Goal: Task Accomplishment & Management: Manage account settings

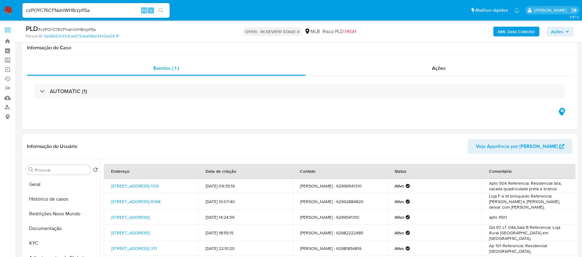
select select "10"
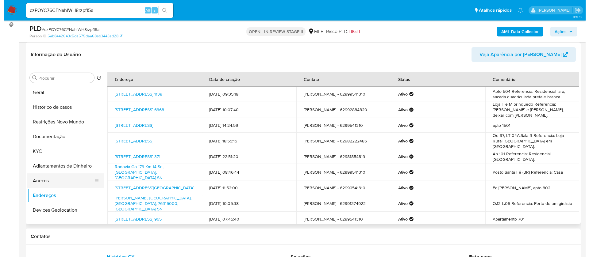
scroll to position [46, 0]
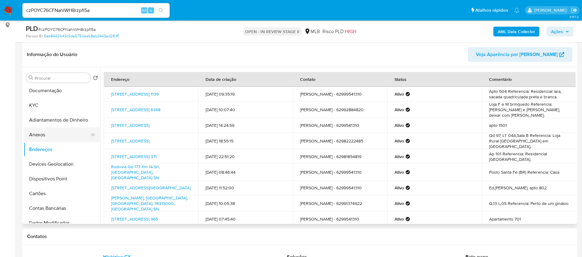
click at [51, 136] on button "Anexos" at bounding box center [60, 135] width 72 height 15
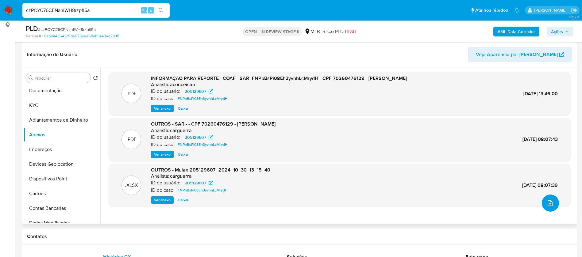
click at [546, 203] on icon "upload-file" at bounding box center [549, 203] width 7 height 7
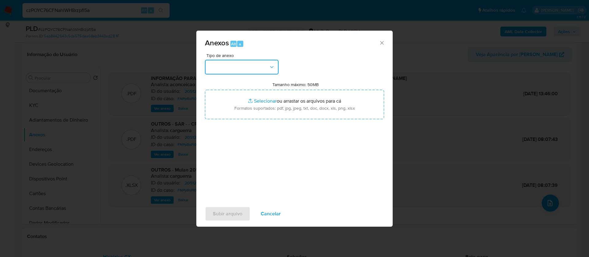
click at [265, 65] on button "button" at bounding box center [242, 67] width 74 height 15
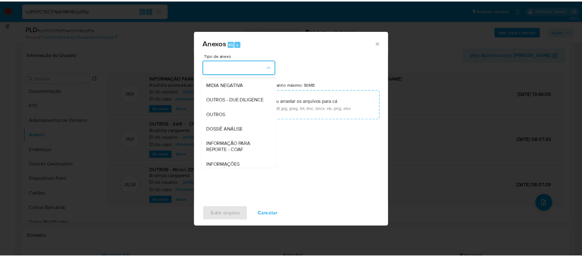
scroll to position [92, 0]
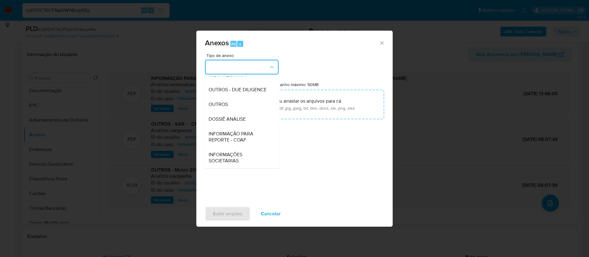
click at [245, 125] on div "DOSSIÊ ANÁLISE" at bounding box center [240, 119] width 63 height 15
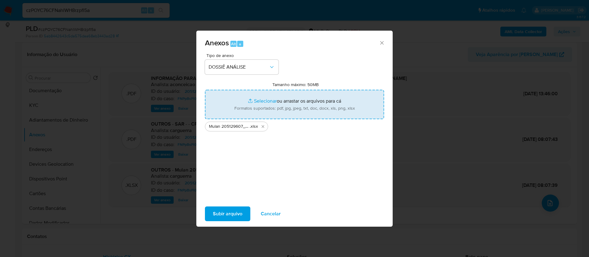
type input "C:\fakepath\CPF 70260476129 - RAUL MORAES BARBOSA.pdf"
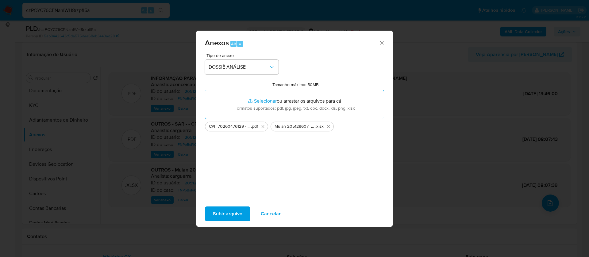
click at [221, 215] on span "Subir arquivo" at bounding box center [227, 213] width 29 height 13
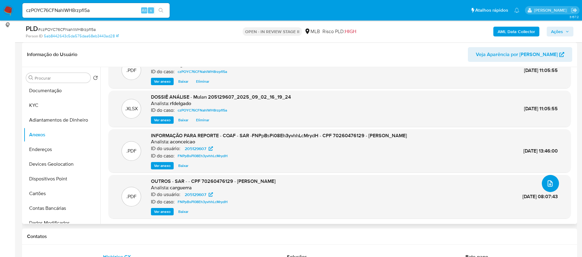
scroll to position [0, 0]
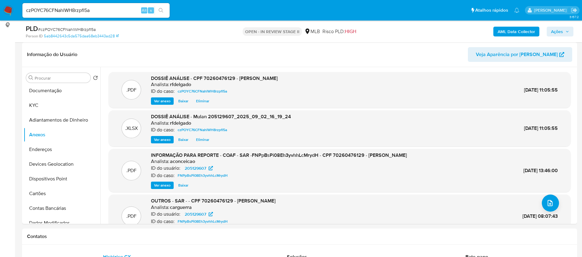
click at [562, 27] on span "Ações" at bounding box center [557, 32] width 12 height 10
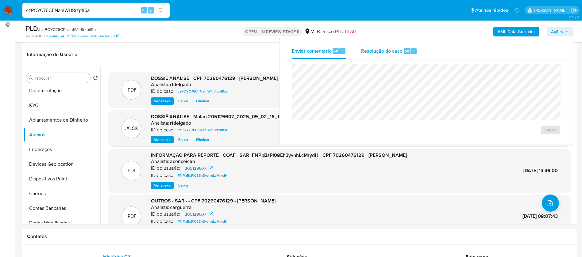
click at [363, 52] on span "Resolução do caso" at bounding box center [381, 50] width 41 height 7
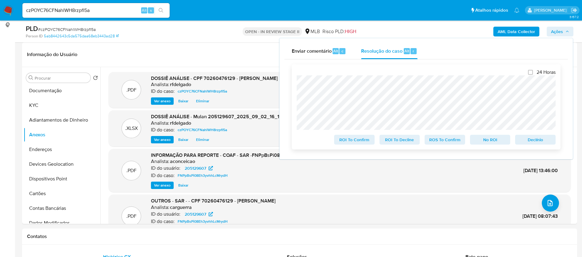
click at [484, 142] on span "No ROI" at bounding box center [490, 140] width 32 height 9
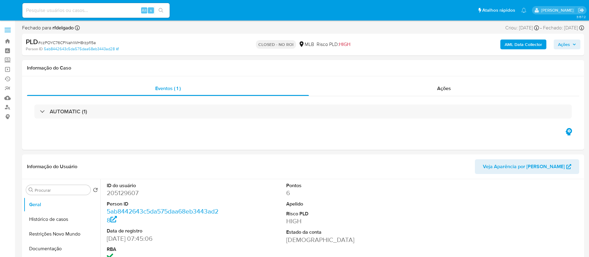
select select "10"
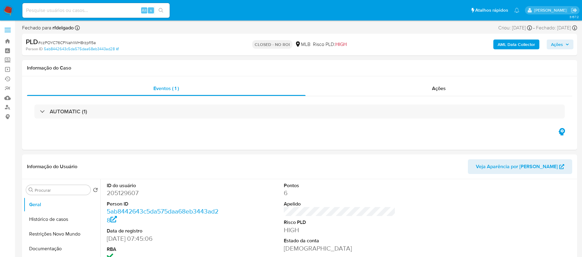
click at [91, 10] on input at bounding box center [95, 10] width 147 height 8
paste input "nT8vM5fcSkVVXZlOZQAAdNfR"
type input "nT8vM5fcSkVVXZlOZQAAdNfR"
click at [159, 9] on icon "search-icon" at bounding box center [161, 10] width 5 height 5
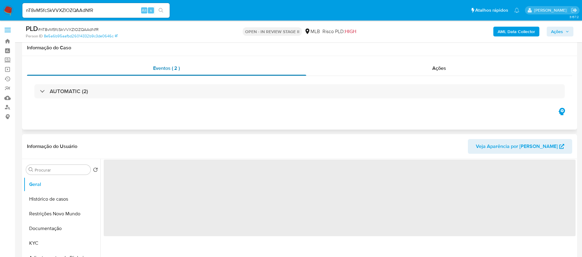
scroll to position [92, 0]
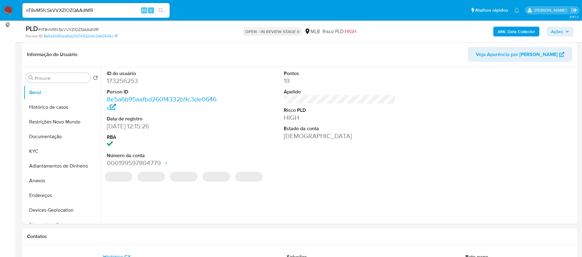
select select "10"
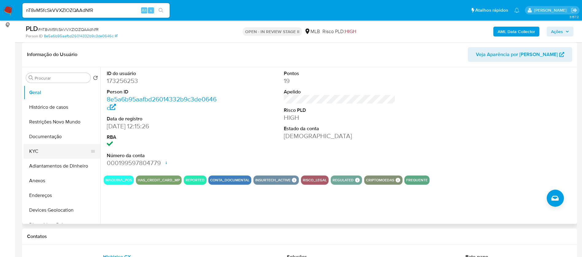
click at [56, 150] on button "KYC" at bounding box center [60, 151] width 72 height 15
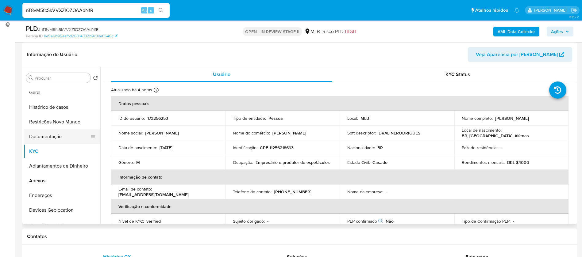
click at [58, 140] on button "Documentação" at bounding box center [60, 136] width 72 height 15
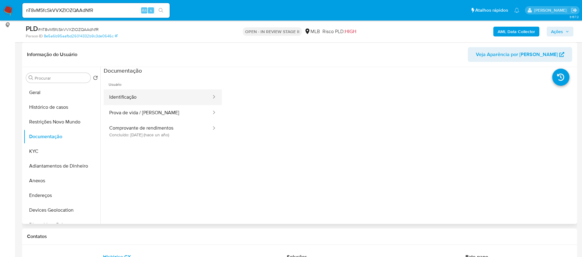
click at [168, 99] on button "Identificação" at bounding box center [158, 98] width 108 height 16
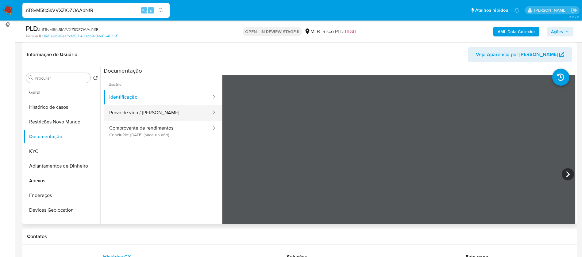
click at [174, 114] on button "Prova de vida / Selfie" at bounding box center [158, 113] width 108 height 16
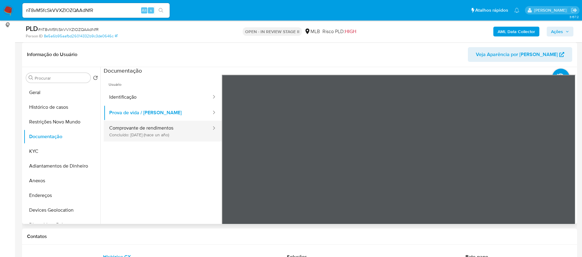
click at [173, 131] on button "Comprovante de rendimentos Concluído: 25/06/2024 (hace un año)" at bounding box center [158, 131] width 108 height 21
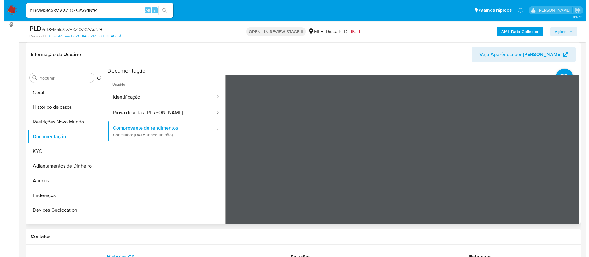
scroll to position [0, 0]
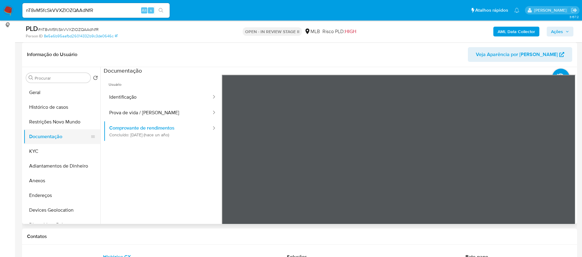
click at [63, 144] on button "Documentação" at bounding box center [60, 136] width 72 height 15
click at [62, 148] on button "KYC" at bounding box center [60, 151] width 72 height 15
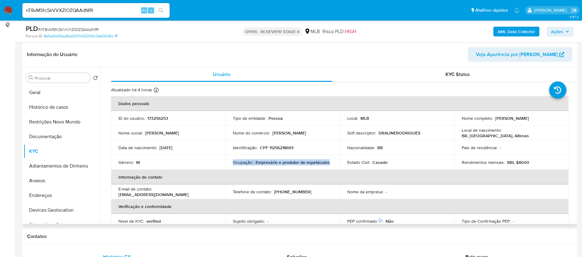
drag, startPoint x: 327, startPoint y: 161, endPoint x: 230, endPoint y: 162, distance: 96.9
click at [230, 162] on td "Ocupação : Empresário e produtor de espetáculos" at bounding box center [282, 162] width 114 height 15
copy div "Ocupação : Empresário e produtor de espetáculos"
click at [520, 34] on b "AML Data Collector" at bounding box center [515, 32] width 37 height 10
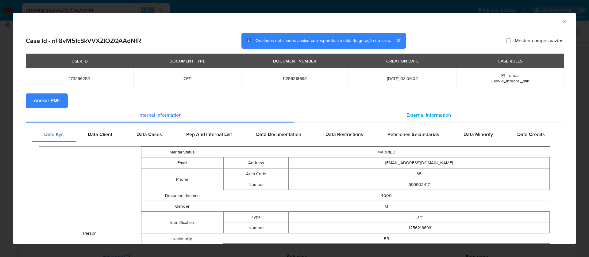
click at [418, 113] on span "External information" at bounding box center [428, 115] width 44 height 7
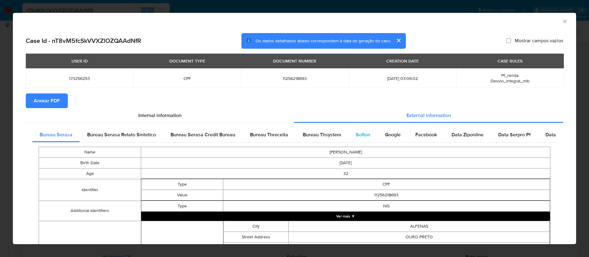
click at [366, 133] on span "Softon" at bounding box center [363, 134] width 14 height 7
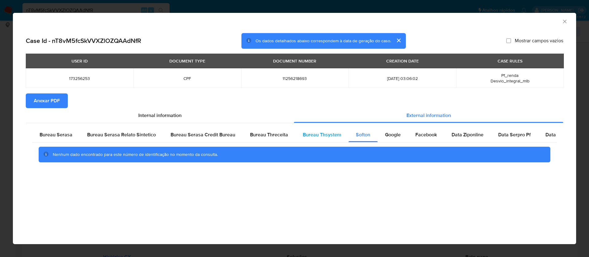
click at [337, 136] on span "Bureau Thsystem" at bounding box center [322, 134] width 38 height 7
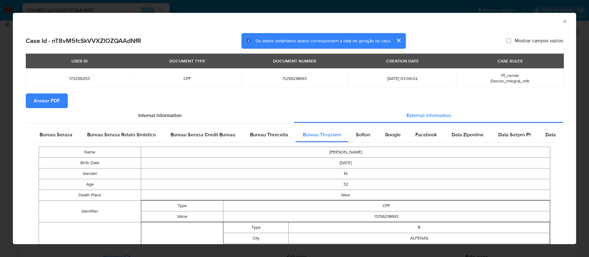
scroll to position [203, 0]
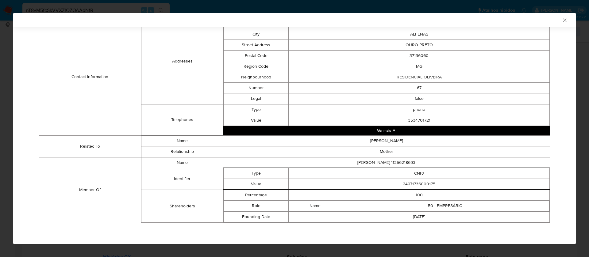
click at [422, 184] on td "24971736000175" at bounding box center [419, 184] width 261 height 11
copy td "24971736000175"
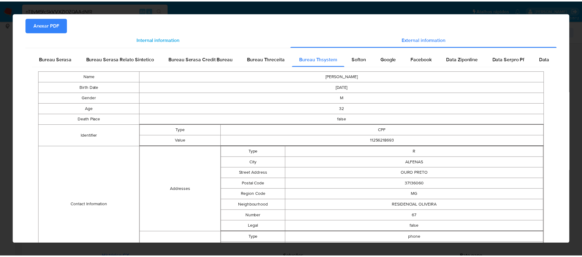
scroll to position [0, 0]
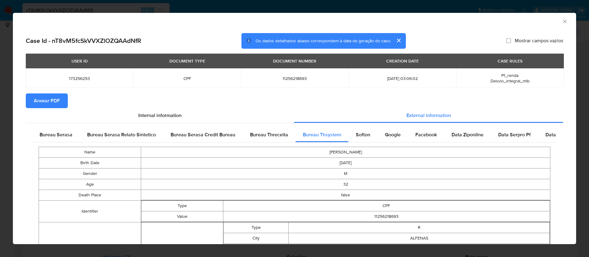
click at [51, 98] on span "Anexar PDF" at bounding box center [47, 100] width 26 height 13
click at [562, 22] on icon "Fechar a janela" at bounding box center [565, 21] width 6 height 6
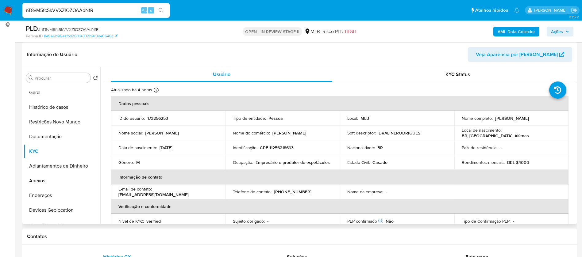
drag, startPoint x: 540, startPoint y: 117, endPoint x: 493, endPoint y: 117, distance: 46.9
click at [493, 117] on div "Nome completo : Bruno Felipe Oliveira da Silva" at bounding box center [512, 119] width 100 height 6
copy p "Bruno Felipe Oliveira da Silva"
drag, startPoint x: 291, startPoint y: 146, endPoint x: 268, endPoint y: 148, distance: 23.1
click at [268, 148] on div "Identificação : CPF 11256218693" at bounding box center [283, 148] width 100 height 6
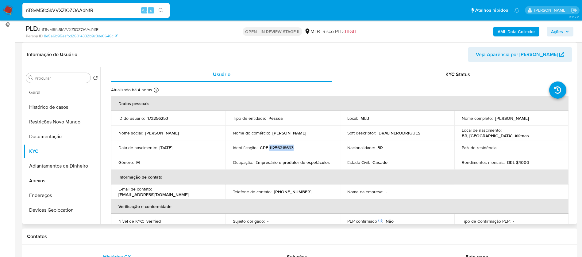
copy p "11256218693"
click at [164, 121] on p "173256253" at bounding box center [157, 119] width 21 height 6
copy p "173256253"
click at [59, 86] on button "Geral" at bounding box center [60, 92] width 72 height 15
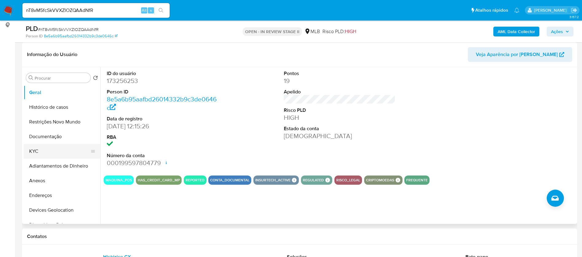
click at [39, 146] on button "KYC" at bounding box center [60, 151] width 72 height 15
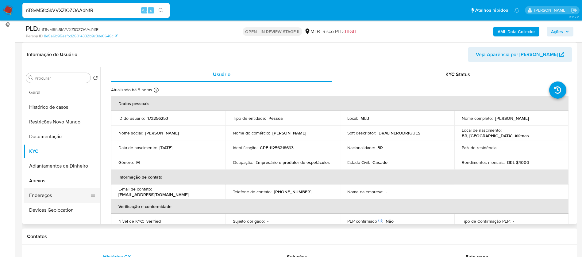
click at [44, 193] on button "Endereços" at bounding box center [60, 195] width 72 height 15
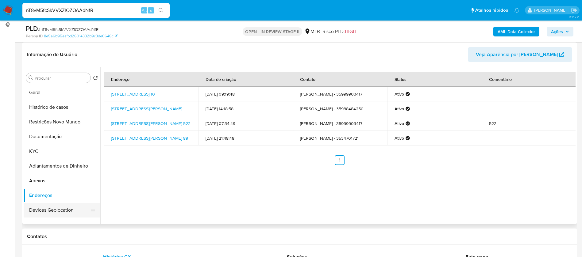
click at [65, 207] on button "Devices Geolocation" at bounding box center [60, 210] width 72 height 15
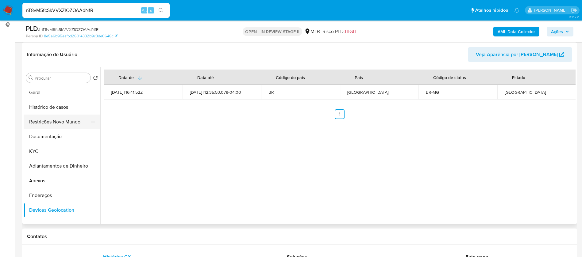
click at [52, 121] on button "Restrições Novo Mundo" at bounding box center [60, 122] width 72 height 15
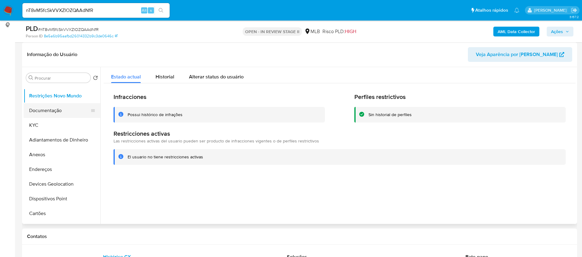
scroll to position [46, 0]
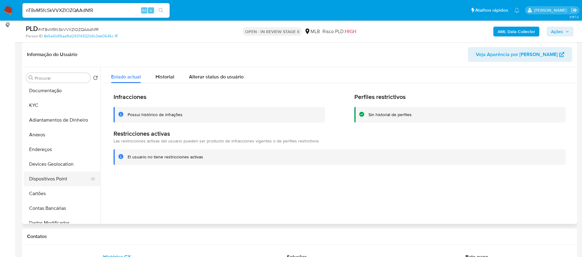
click at [56, 179] on button "Dispositivos Point" at bounding box center [60, 179] width 72 height 15
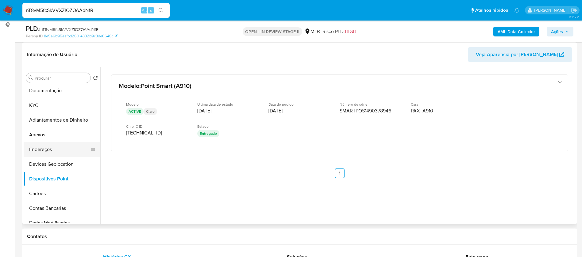
click at [71, 149] on button "Endereços" at bounding box center [60, 149] width 72 height 15
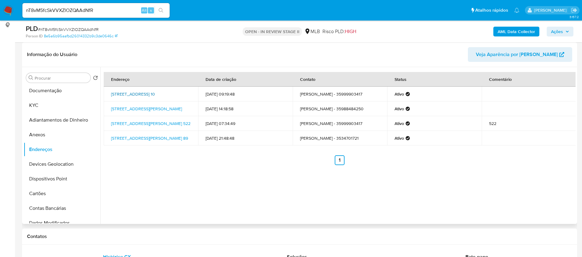
click at [147, 95] on link "Alameda Das Peróbas 10, Alfenas, Minas Gerais, 37137702, Brasil 10" at bounding box center [133, 94] width 44 height 6
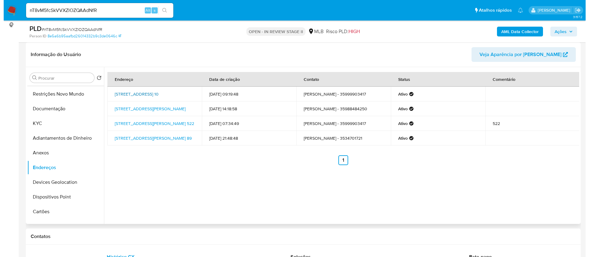
scroll to position [0, 0]
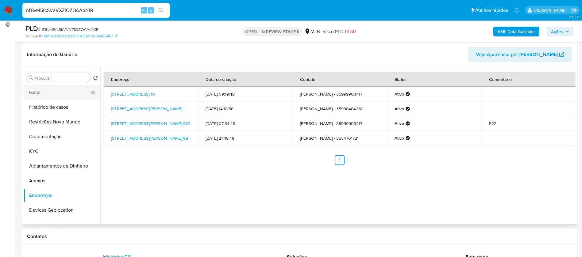
click at [50, 97] on button "Geral" at bounding box center [60, 92] width 72 height 15
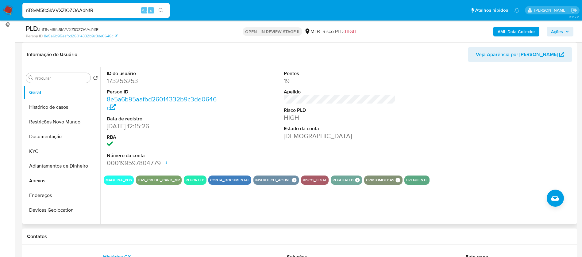
click at [133, 81] on dd "173256253" at bounding box center [163, 81] width 112 height 9
copy dd "173256253"
click at [78, 104] on button "Histórico de casos" at bounding box center [60, 107] width 72 height 15
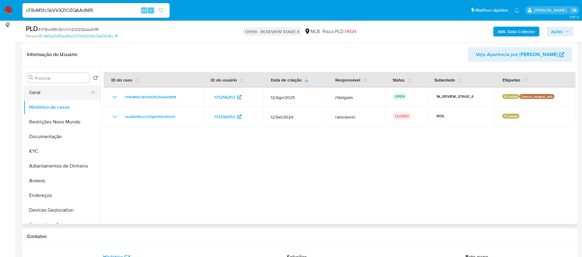
click at [57, 94] on button "Geral" at bounding box center [60, 92] width 72 height 15
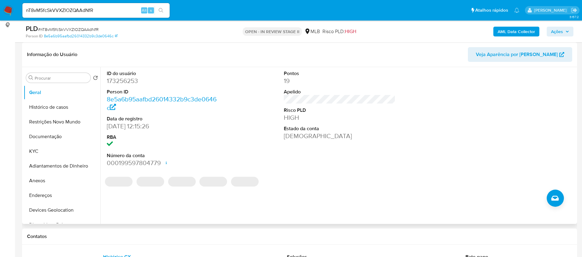
click at [133, 80] on dd "173256253" at bounding box center [163, 81] width 112 height 9
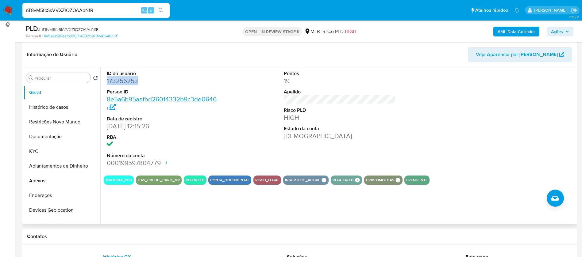
copy dd "173256253"
click at [56, 180] on button "Anexos" at bounding box center [60, 181] width 72 height 15
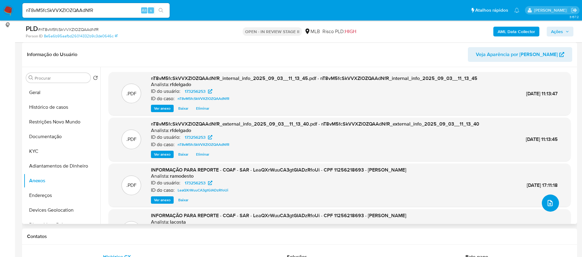
click at [542, 199] on button "upload-file" at bounding box center [550, 203] width 17 height 17
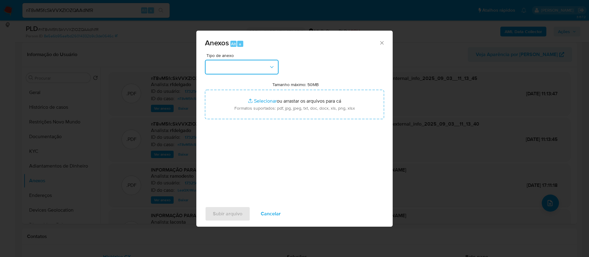
click at [261, 70] on button "button" at bounding box center [242, 67] width 74 height 15
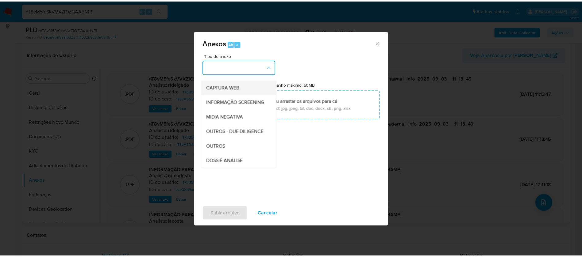
scroll to position [92, 0]
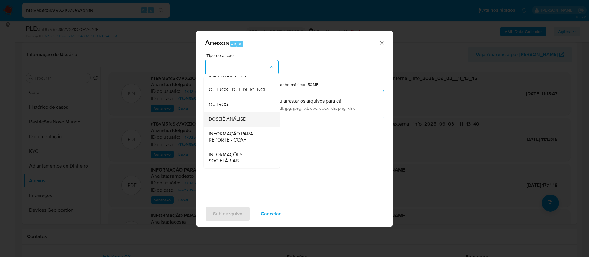
click at [243, 122] on span "DOSSIÊ ANÁLISE" at bounding box center [227, 119] width 37 height 6
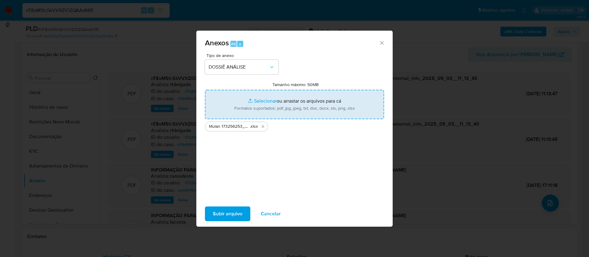
type input "C:\fakepath\2° SAR - - CPF 11256218693 - BRUNO FELIPE OLIVEIRA DA SILVA.pdf"
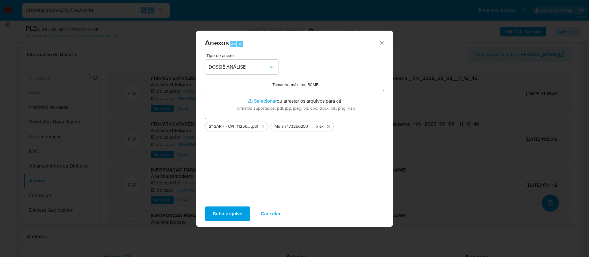
click at [223, 217] on span "Subir arquivo" at bounding box center [227, 213] width 29 height 13
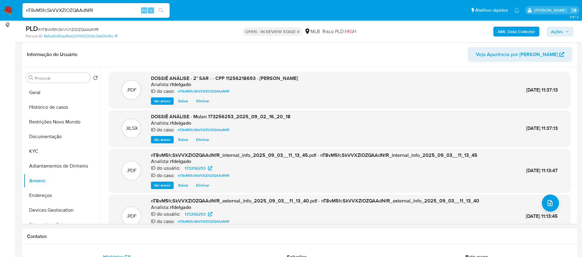
click at [562, 33] on span "Ações" at bounding box center [557, 32] width 12 height 10
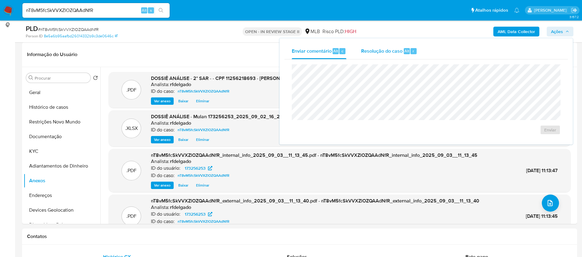
click at [376, 58] on div "Resolução do caso Alt r" at bounding box center [389, 51] width 56 height 16
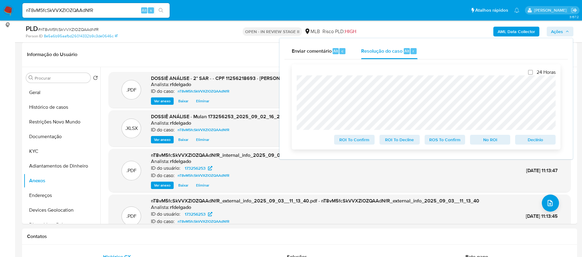
click at [527, 139] on span "Declínio" at bounding box center [535, 140] width 32 height 9
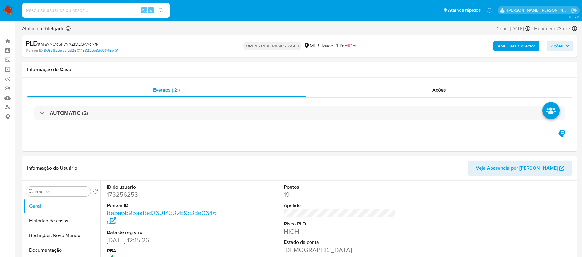
select select "10"
click at [569, 46] on button "Ações" at bounding box center [560, 46] width 27 height 10
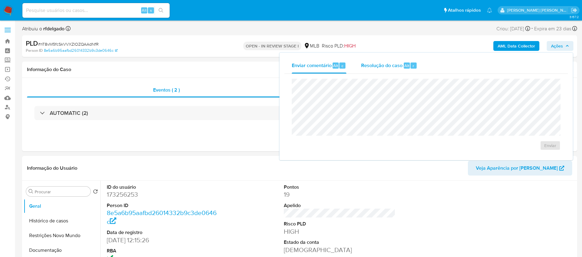
click at [393, 65] on span "Resolução do caso" at bounding box center [381, 65] width 41 height 7
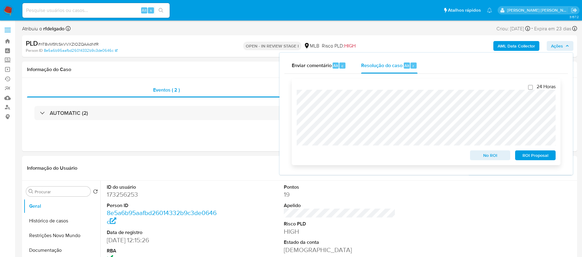
click at [550, 159] on span "ROI Proposal" at bounding box center [535, 155] width 32 height 9
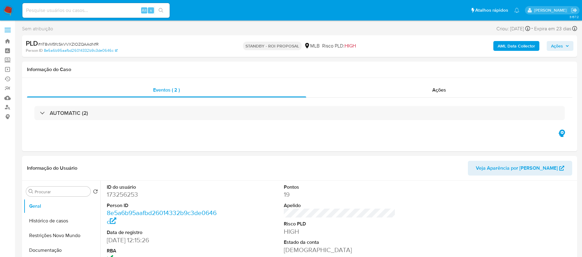
select select "10"
click at [118, 12] on input at bounding box center [95, 10] width 147 height 8
paste input "p8IEe2ViOBtYqP9ktY5UdINX"
type input "p8IEe2ViOBtYqP9ktY5UdINX"
click at [165, 10] on button "search-icon" at bounding box center [161, 10] width 13 height 9
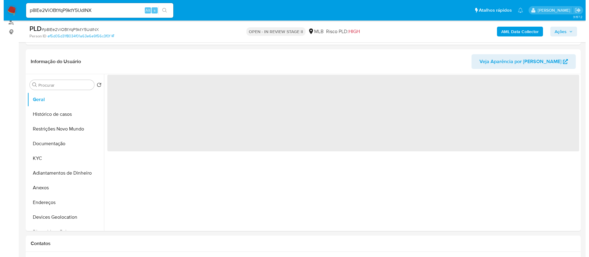
scroll to position [92, 0]
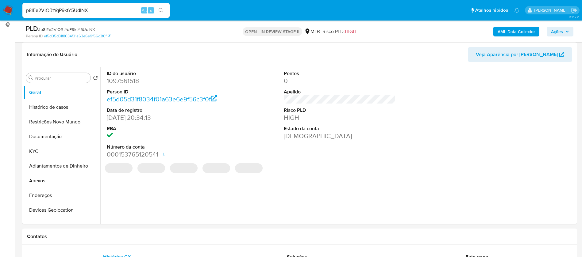
select select "10"
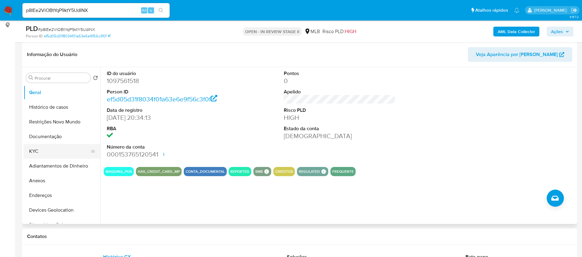
click at [60, 144] on button "KYC" at bounding box center [60, 151] width 72 height 15
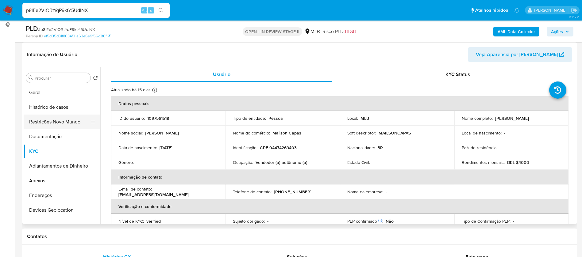
click at [39, 120] on button "Restrições Novo Mundo" at bounding box center [60, 122] width 72 height 15
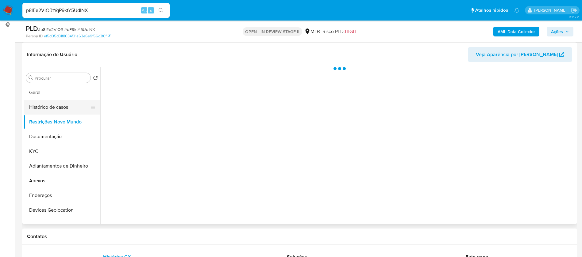
click at [41, 110] on button "Histórico de casos" at bounding box center [60, 107] width 72 height 15
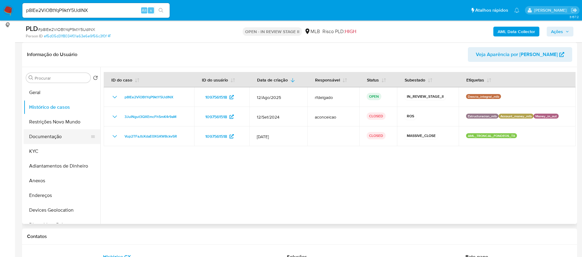
click at [66, 139] on button "Documentação" at bounding box center [60, 136] width 72 height 15
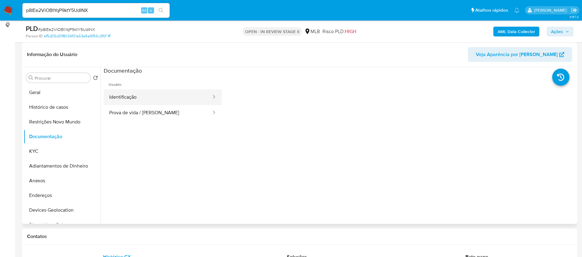
click at [129, 96] on button "Identificação" at bounding box center [158, 98] width 108 height 16
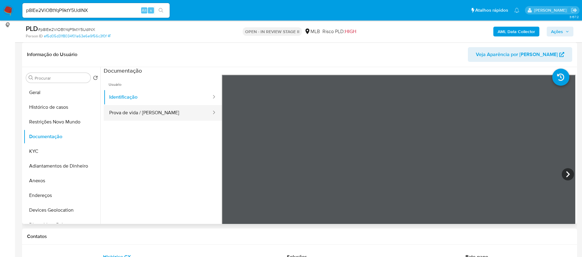
click at [138, 114] on button "Prova de vida / Selfie" at bounding box center [158, 113] width 108 height 16
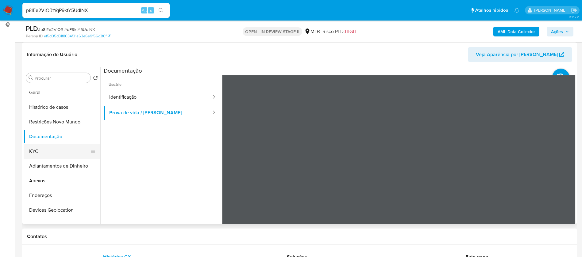
click at [74, 151] on button "KYC" at bounding box center [60, 151] width 72 height 15
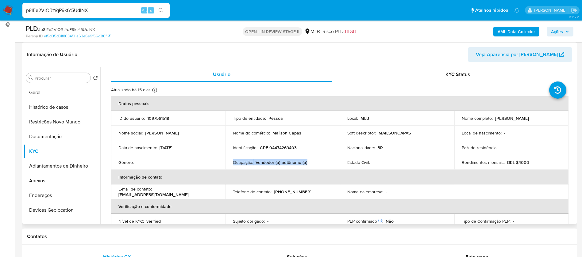
drag, startPoint x: 306, startPoint y: 163, endPoint x: 230, endPoint y: 162, distance: 76.4
click at [230, 162] on td "Ocupação : Vendedor (a) autônomo (a)" at bounding box center [282, 162] width 114 height 15
copy div "Ocupação : Vendedor (a) autônomo (a)"
click at [517, 31] on b "AML Data Collector" at bounding box center [515, 32] width 37 height 10
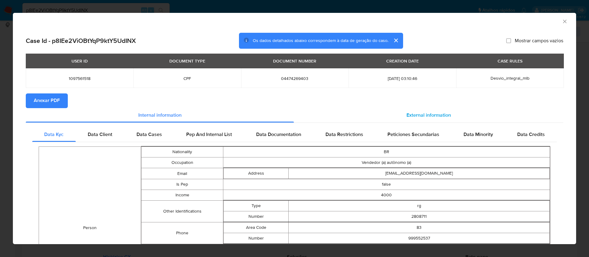
click at [421, 112] on span "External information" at bounding box center [428, 115] width 44 height 7
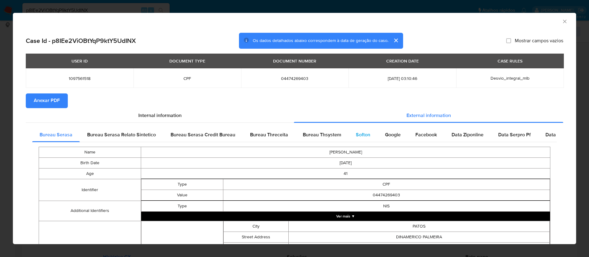
click at [356, 134] on span "Softon" at bounding box center [363, 134] width 14 height 7
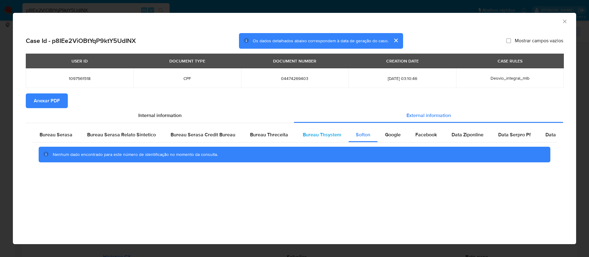
click at [319, 137] on span "Bureau Thsystem" at bounding box center [322, 134] width 38 height 7
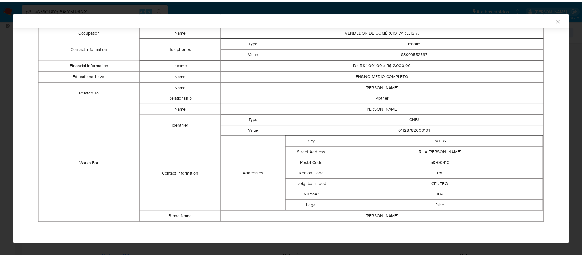
scroll to position [6, 0]
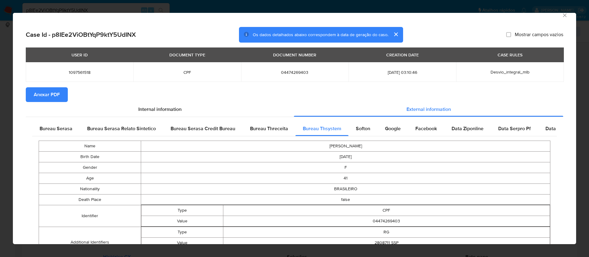
click at [44, 93] on span "Anexar PDF" at bounding box center [47, 94] width 26 height 13
click at [54, 92] on span "Anexar PDF" at bounding box center [47, 94] width 26 height 13
click at [562, 16] on icon "Fechar a janela" at bounding box center [565, 15] width 6 height 6
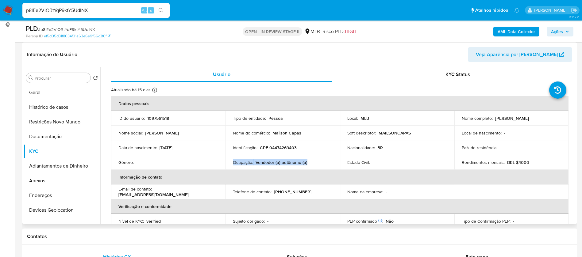
drag, startPoint x: 526, startPoint y: 120, endPoint x: 461, endPoint y: 123, distance: 65.7
click at [462, 121] on div "Nome completo : Maria Das Dores de Souza Oliveira" at bounding box center [512, 119] width 100 height 6
copy p "Maria Das Dores de Souza Oliveira"
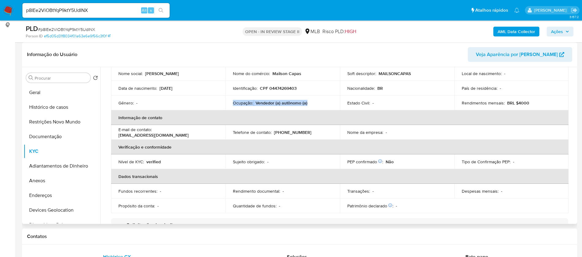
scroll to position [25, 0]
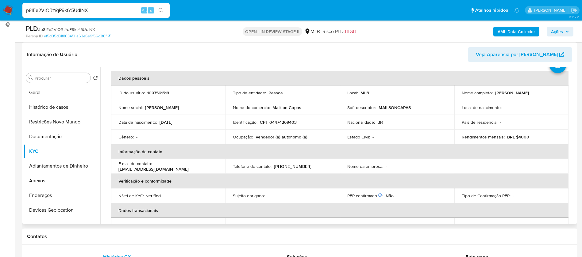
click at [280, 124] on p "CPF 04474269403" at bounding box center [278, 123] width 37 height 6
copy p "04474269403"
click at [162, 91] on p "1097561518" at bounding box center [158, 93] width 22 height 6
click at [162, 90] on p "1097561518" at bounding box center [158, 93] width 22 height 6
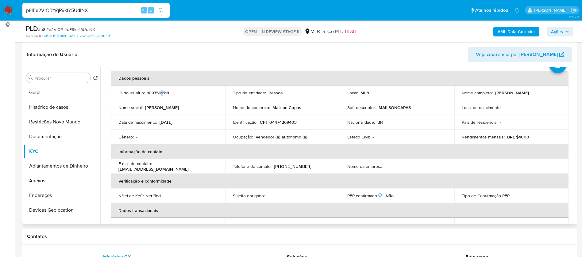
copy p "1"
click at [160, 91] on p "1097561518" at bounding box center [158, 93] width 22 height 6
click at [160, 90] on p "1097561518" at bounding box center [158, 93] width 22 height 6
click at [180, 92] on div "ID do usuário : 1097561518" at bounding box center [168, 93] width 100 height 6
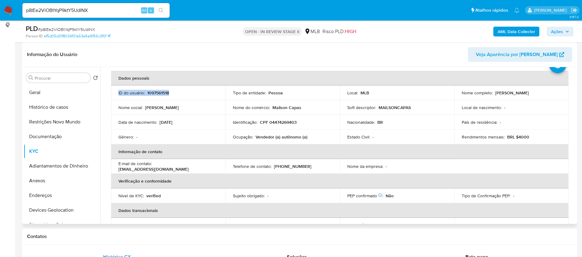
click at [174, 92] on div "ID do usuário : 1097561518" at bounding box center [168, 93] width 100 height 6
click at [183, 43] on div "Informação do Usuário Veja Aparência por Pessoa" at bounding box center [299, 54] width 555 height 25
drag, startPoint x: 171, startPoint y: 93, endPoint x: 147, endPoint y: 94, distance: 23.3
click at [147, 94] on div "ID do usuário : 1097561518" at bounding box center [168, 93] width 100 height 6
copy p "1097561518"
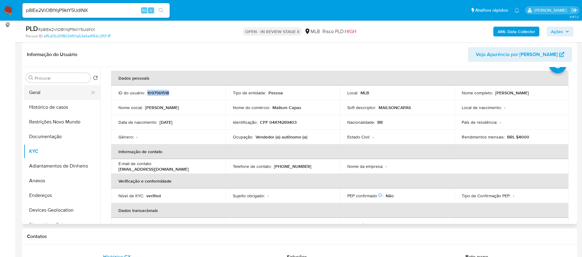
click at [52, 91] on button "Geral" at bounding box center [60, 92] width 72 height 15
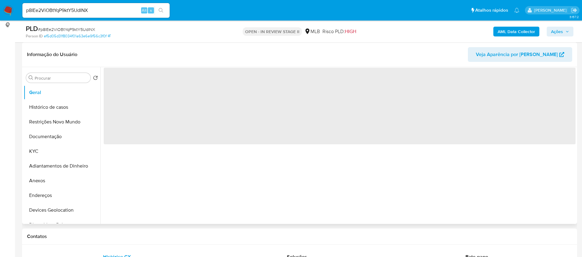
scroll to position [0, 0]
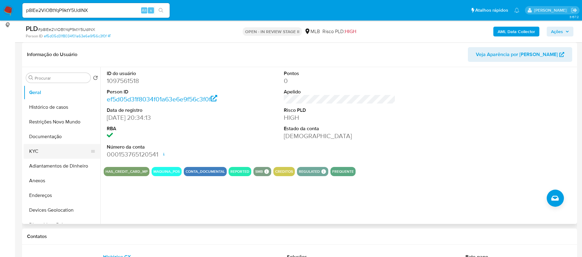
click at [45, 151] on button "KYC" at bounding box center [60, 151] width 72 height 15
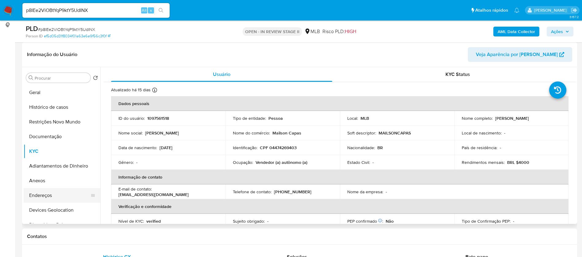
click at [69, 194] on button "Endereços" at bounding box center [60, 195] width 72 height 15
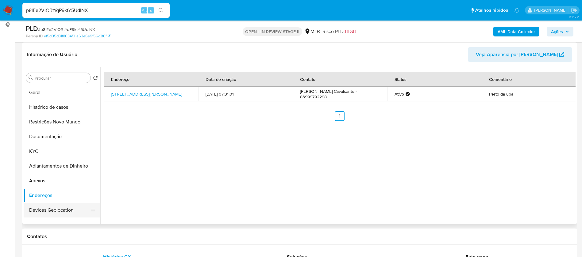
click at [67, 207] on button "Devices Geolocation" at bounding box center [60, 210] width 72 height 15
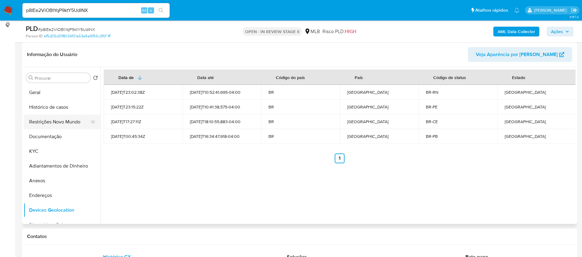
click at [62, 119] on button "Restrições Novo Mundo" at bounding box center [60, 122] width 72 height 15
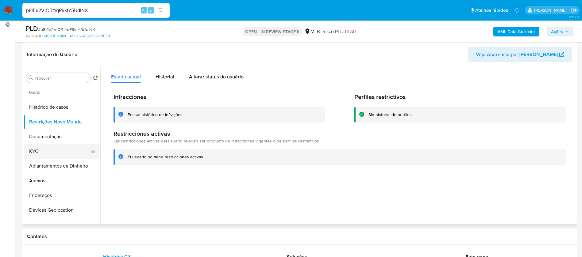
scroll to position [46, 0]
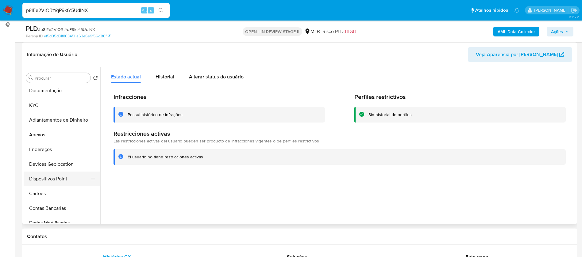
click at [71, 173] on button "Dispositivos Point" at bounding box center [60, 179] width 72 height 15
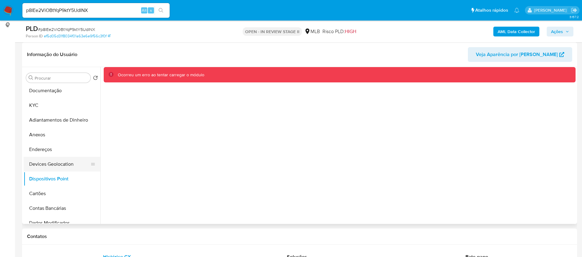
drag, startPoint x: 48, startPoint y: 163, endPoint x: 51, endPoint y: 168, distance: 5.4
click at [48, 163] on button "Devices Geolocation" at bounding box center [60, 164] width 72 height 15
click at [66, 175] on button "Dispositivos Point" at bounding box center [60, 179] width 72 height 15
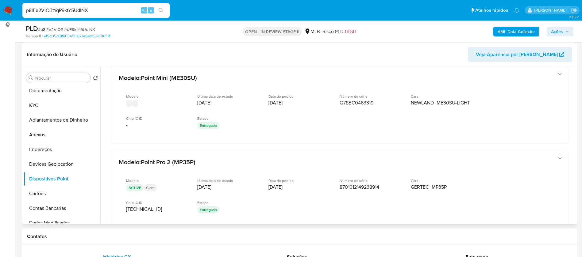
scroll to position [184, 0]
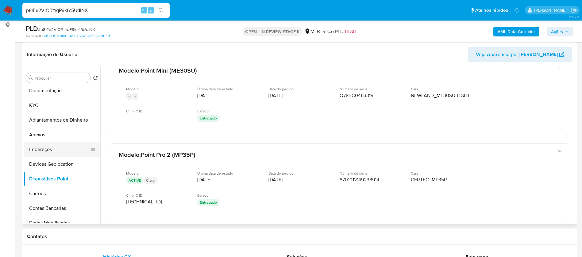
click at [48, 148] on button "Endereços" at bounding box center [60, 149] width 72 height 15
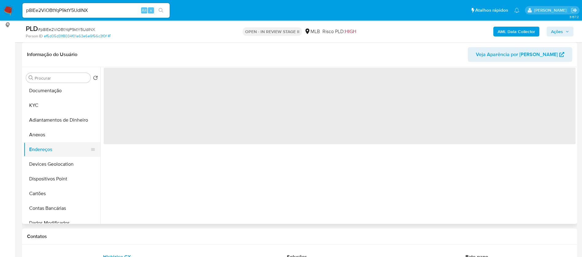
scroll to position [0, 0]
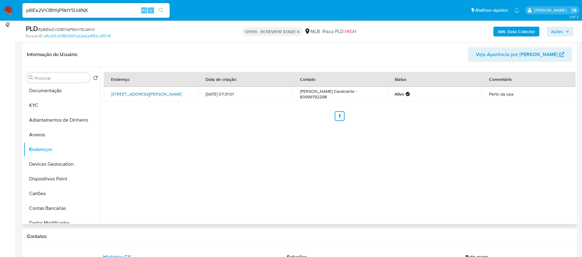
click at [134, 94] on link "Rua José Germano Araújo 530, Patos, Paraíba, 58707300, Brasil 530" at bounding box center [146, 94] width 71 height 6
click at [41, 86] on button "Documentação" at bounding box center [60, 90] width 72 height 15
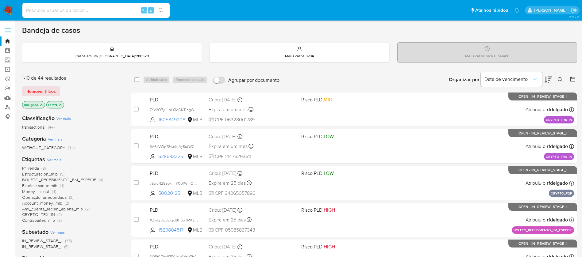
click at [97, 10] on input at bounding box center [95, 10] width 147 height 8
paste input "627328123"
type input "627328123"
click at [163, 12] on icon "search-icon" at bounding box center [161, 10] width 5 height 5
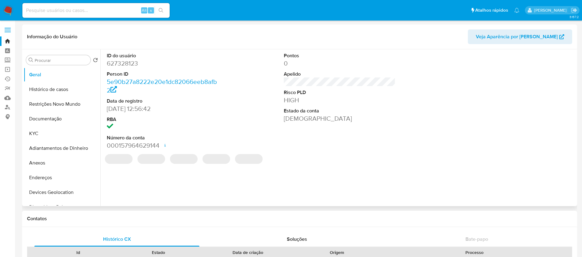
select select "10"
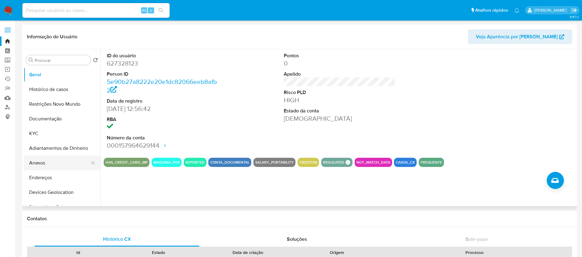
click at [58, 165] on button "Anexos" at bounding box center [60, 163] width 72 height 15
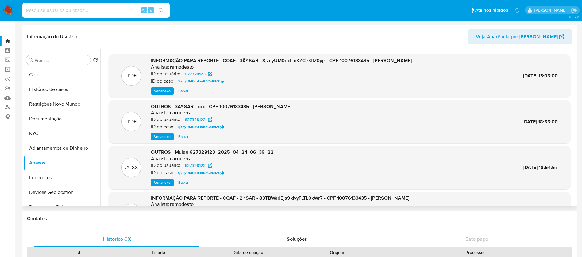
click at [159, 91] on span "Ver anexo" at bounding box center [162, 91] width 17 height 6
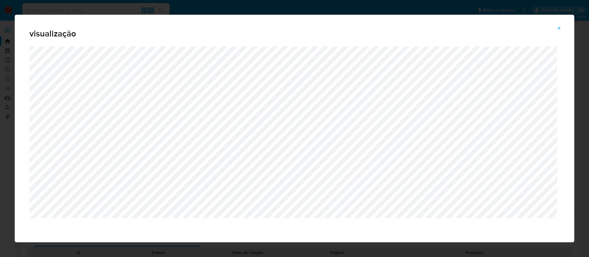
click at [557, 29] on icon "Attachment preview" at bounding box center [558, 28] width 5 height 5
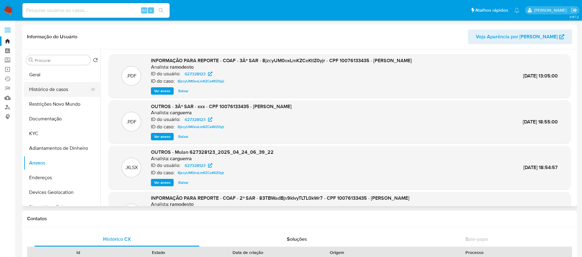
click at [57, 87] on button "Histórico de casos" at bounding box center [60, 89] width 72 height 15
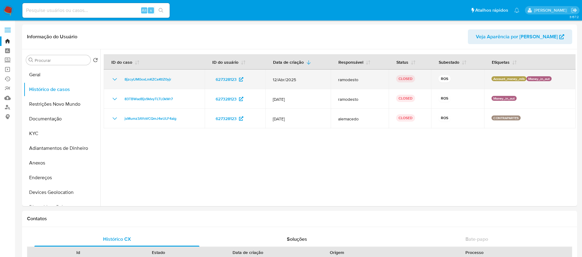
drag, startPoint x: 298, startPoint y: 79, endPoint x: 271, endPoint y: 79, distance: 27.3
click at [271, 79] on td "12/Abr/2025" at bounding box center [297, 80] width 65 height 20
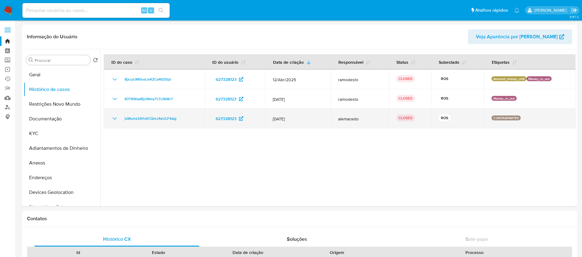
drag, startPoint x: 298, startPoint y: 118, endPoint x: 271, endPoint y: 118, distance: 27.6
click at [271, 118] on td "[DATE]" at bounding box center [297, 119] width 65 height 20
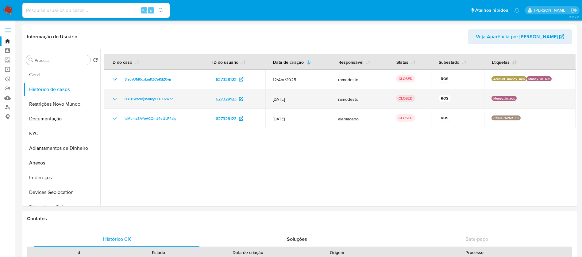
drag, startPoint x: 295, startPoint y: 101, endPoint x: 271, endPoint y: 99, distance: 24.0
click at [271, 99] on td "12/Jun/2024" at bounding box center [297, 99] width 65 height 20
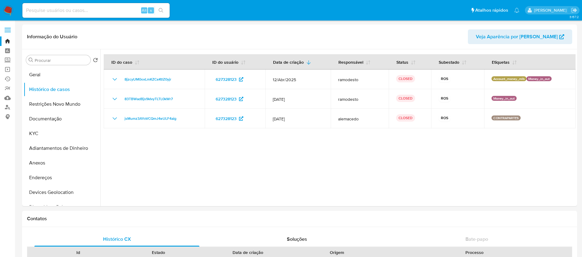
click at [7, 8] on img at bounding box center [8, 10] width 10 height 10
